Goal: Transaction & Acquisition: Purchase product/service

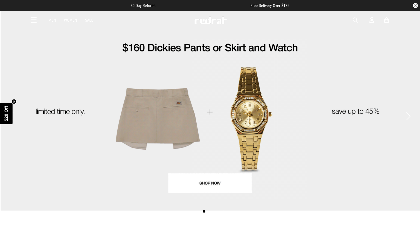
click at [357, 20] on span "button" at bounding box center [355, 20] width 5 height 6
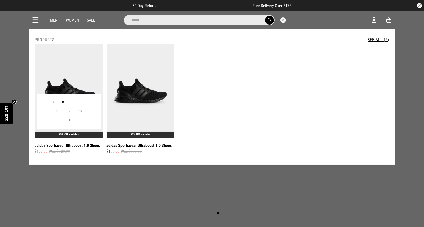
type input "*****"
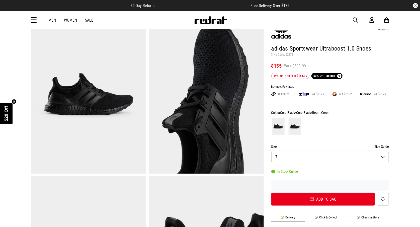
scroll to position [61, 0]
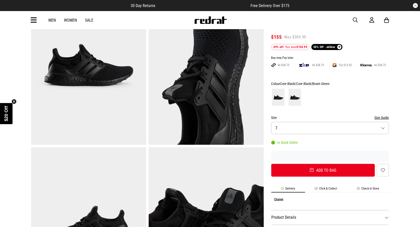
click at [379, 116] on button "Size Guide" at bounding box center [382, 117] width 15 height 6
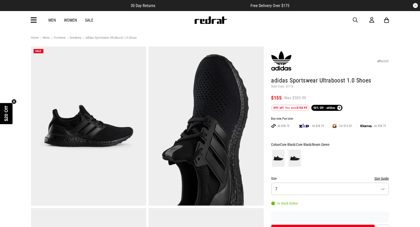
scroll to position [30, 0]
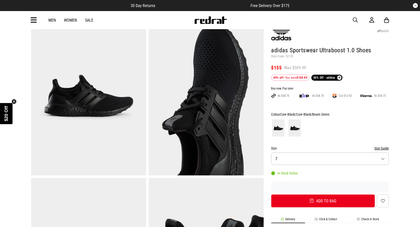
click at [385, 147] on button "Size Guide" at bounding box center [382, 148] width 15 height 6
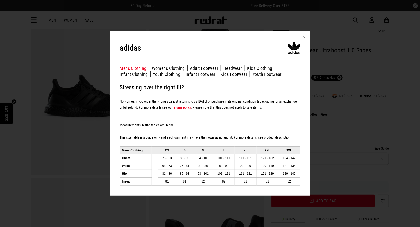
click at [209, 68] on button "Adult Footwear" at bounding box center [205, 68] width 31 height 6
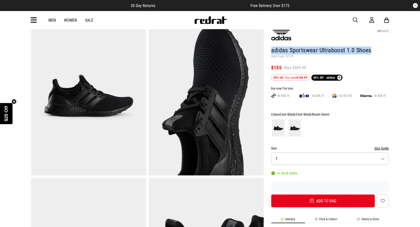
drag, startPoint x: 370, startPoint y: 50, endPoint x: 268, endPoint y: 54, distance: 101.7
copy h1 "adidas Sportswear Ultraboost 1.0 Shoes"
drag, startPoint x: 16, startPoint y: 26, endPoint x: 54, endPoint y: 10, distance: 40.7
click at [16, 26] on div "Men Women Sale Sign in New Back Footwear Back Mens Back Womens Back Youth & Kid…" at bounding box center [210, 20] width 420 height 18
